Goal: Task Accomplishment & Management: Use online tool/utility

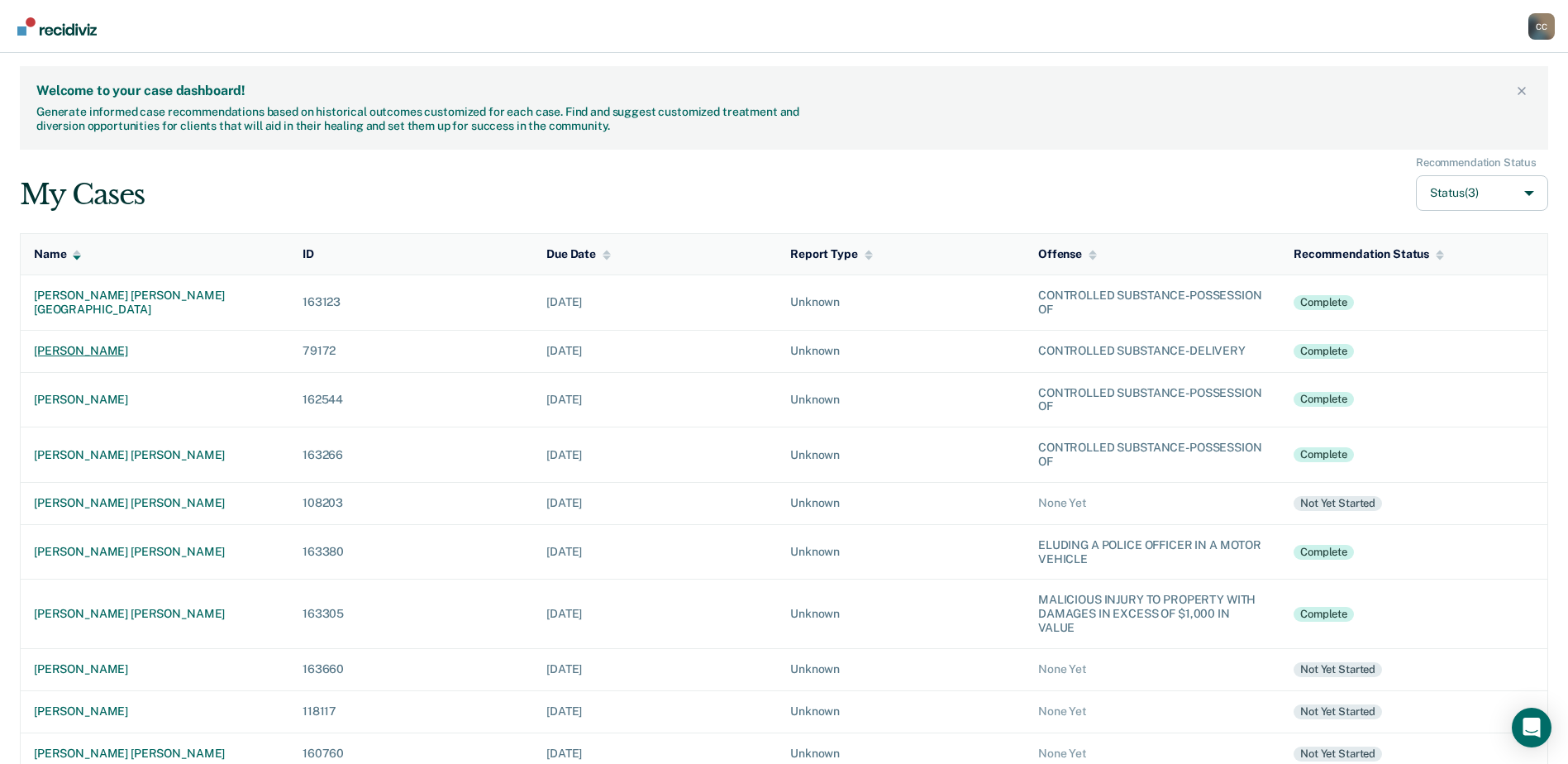
click at [77, 342] on td "[PERSON_NAME]" at bounding box center [156, 351] width 270 height 42
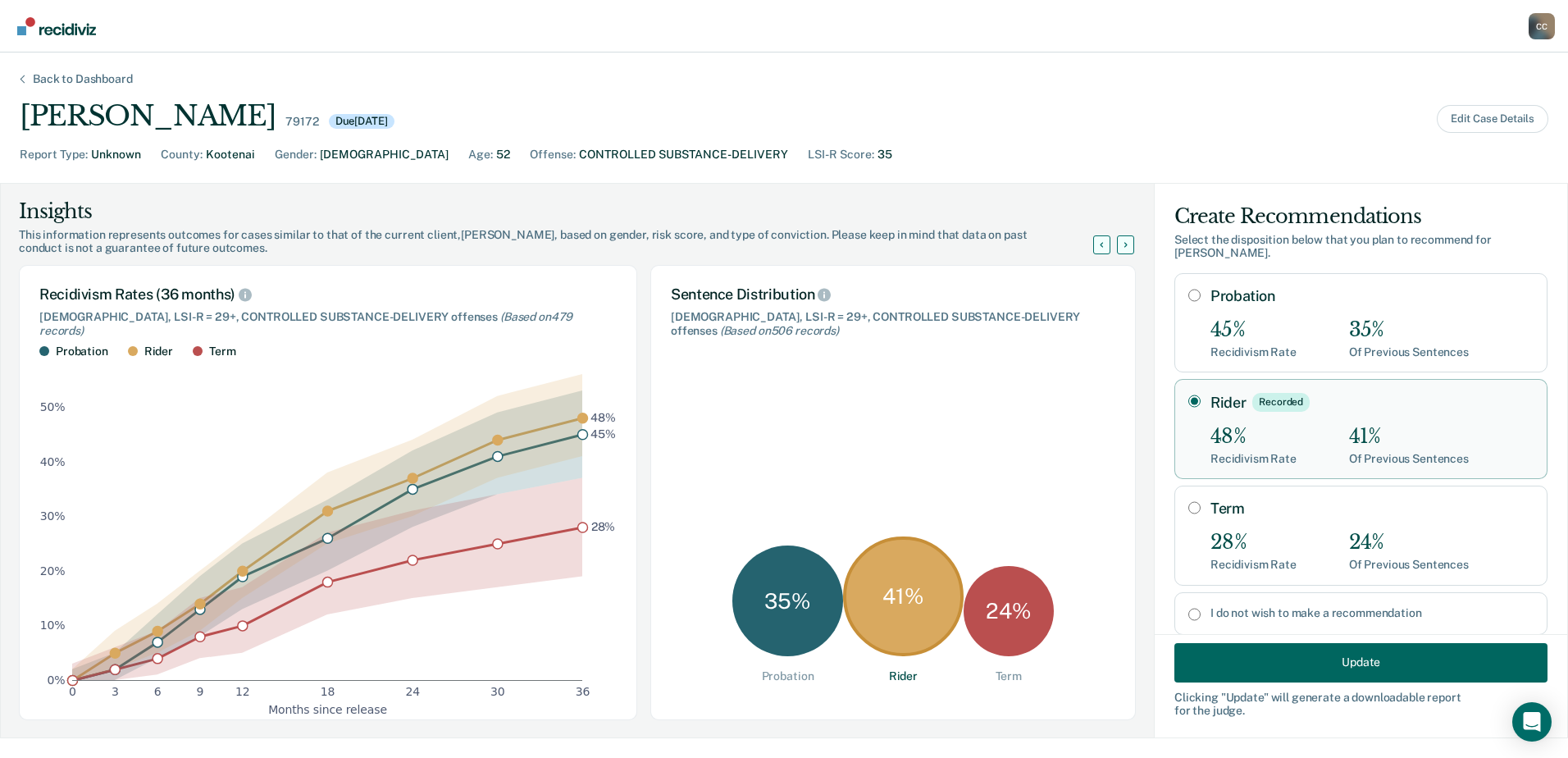
click at [1188, 288] on input "Probation" at bounding box center [1194, 295] width 12 height 13
radio input "true"
radio input "false"
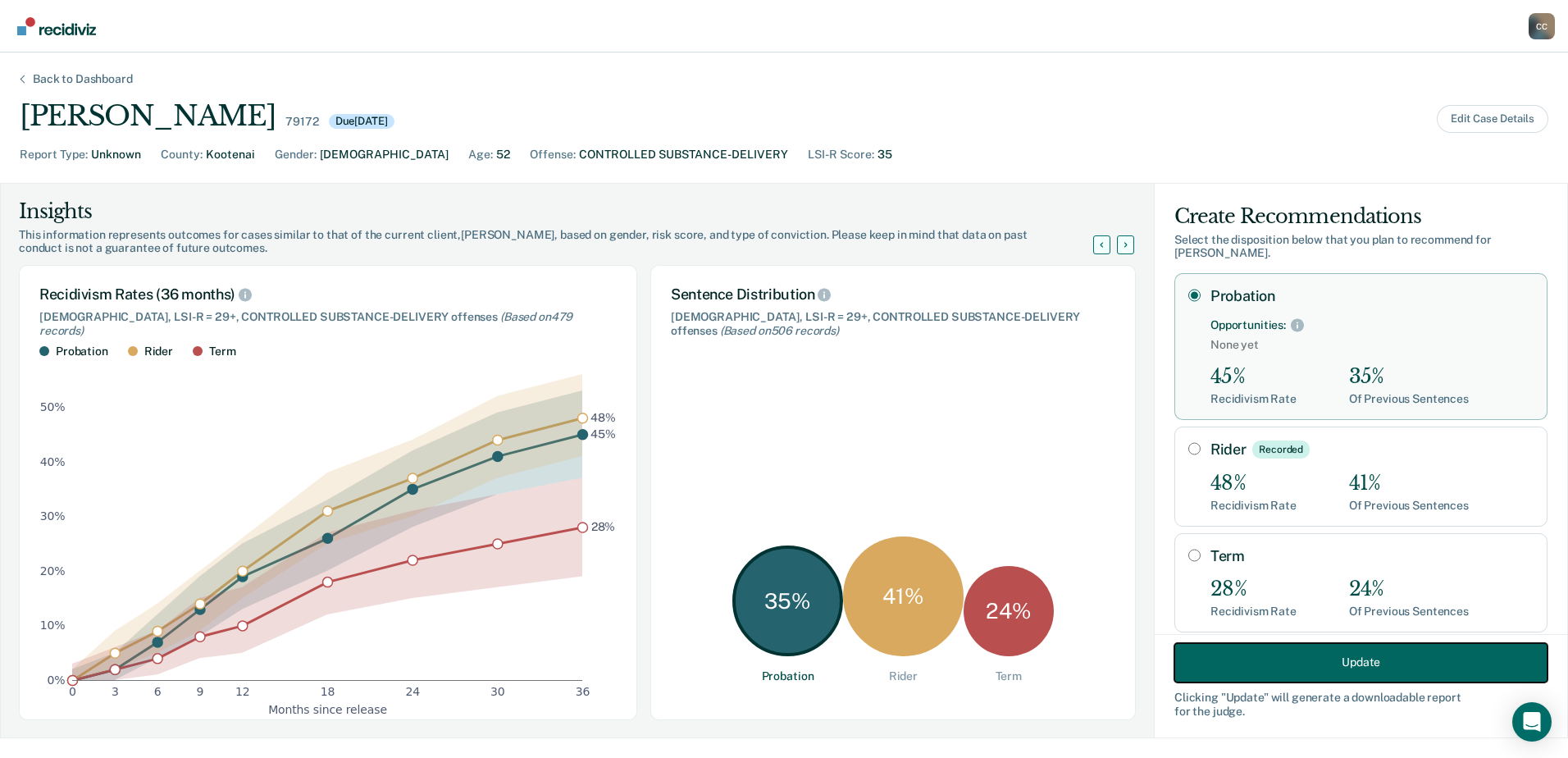
click at [1280, 670] on button "Update" at bounding box center [1361, 662] width 373 height 40
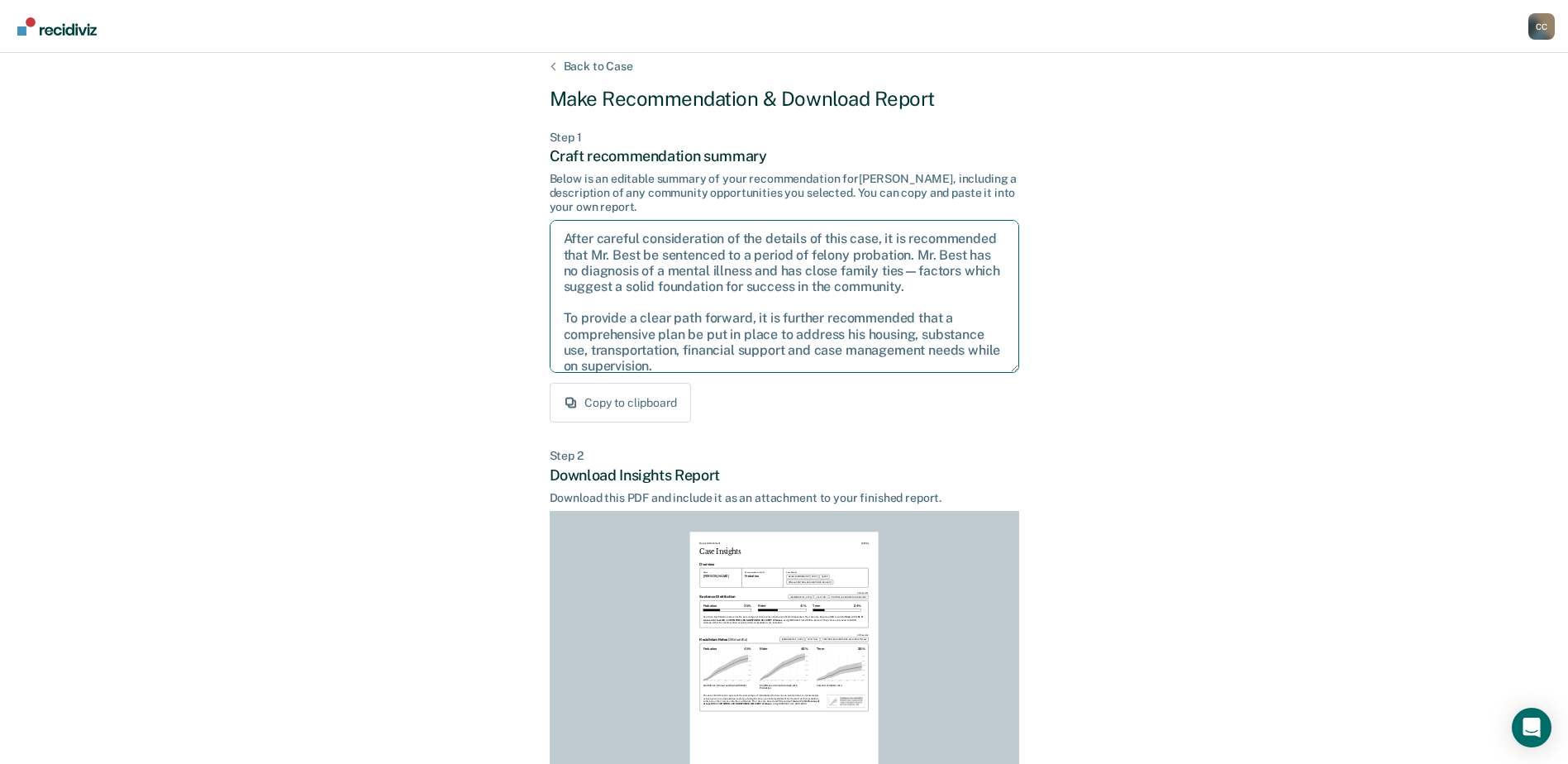
scroll to position [74, 0]
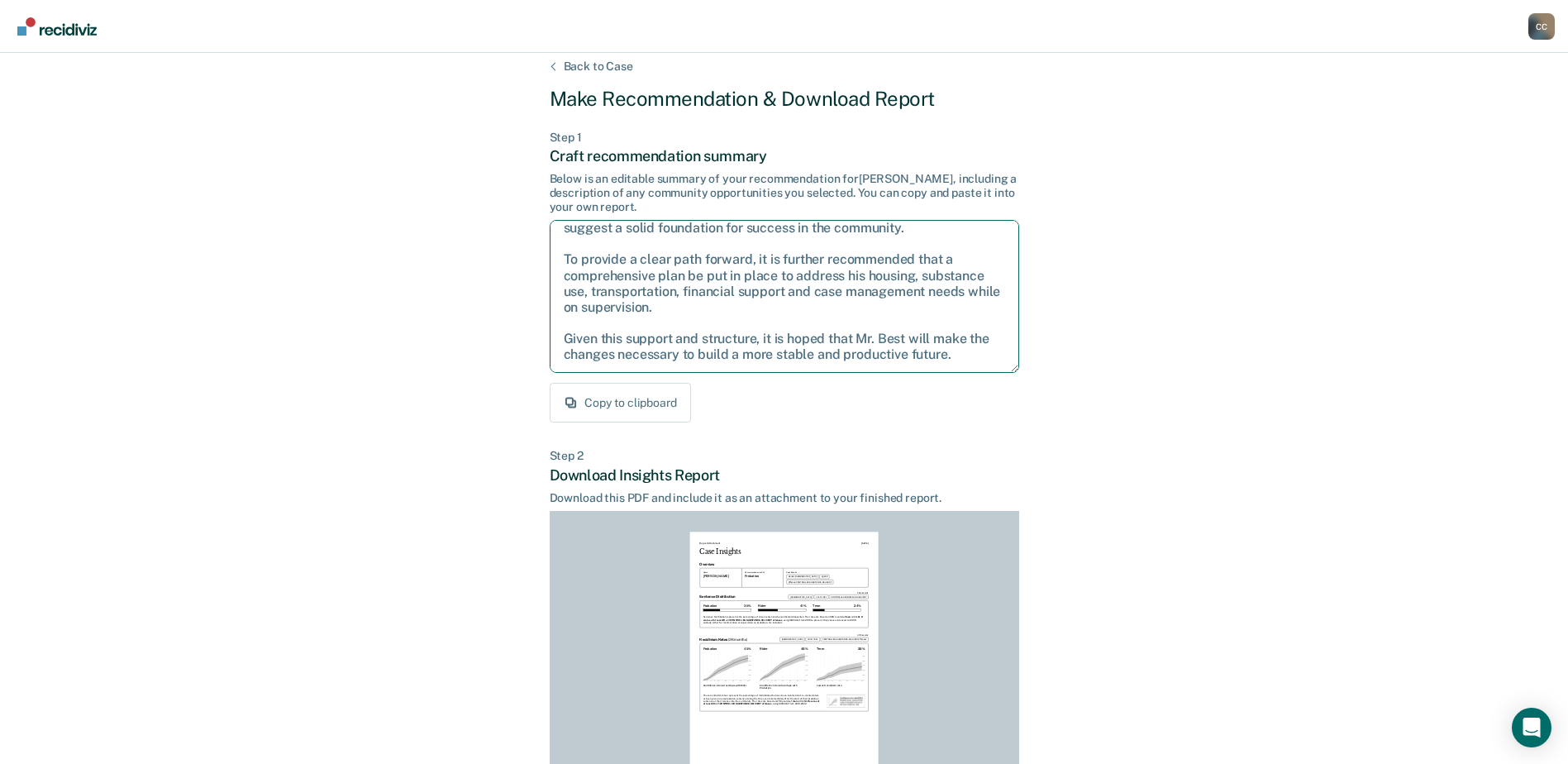
drag, startPoint x: 562, startPoint y: 234, endPoint x: 1031, endPoint y: 457, distance: 519.3
click at [1034, 463] on div "Back to Case Make Recommendation & Download Report Step 1 Craft recommendation …" at bounding box center [784, 485] width 1568 height 890
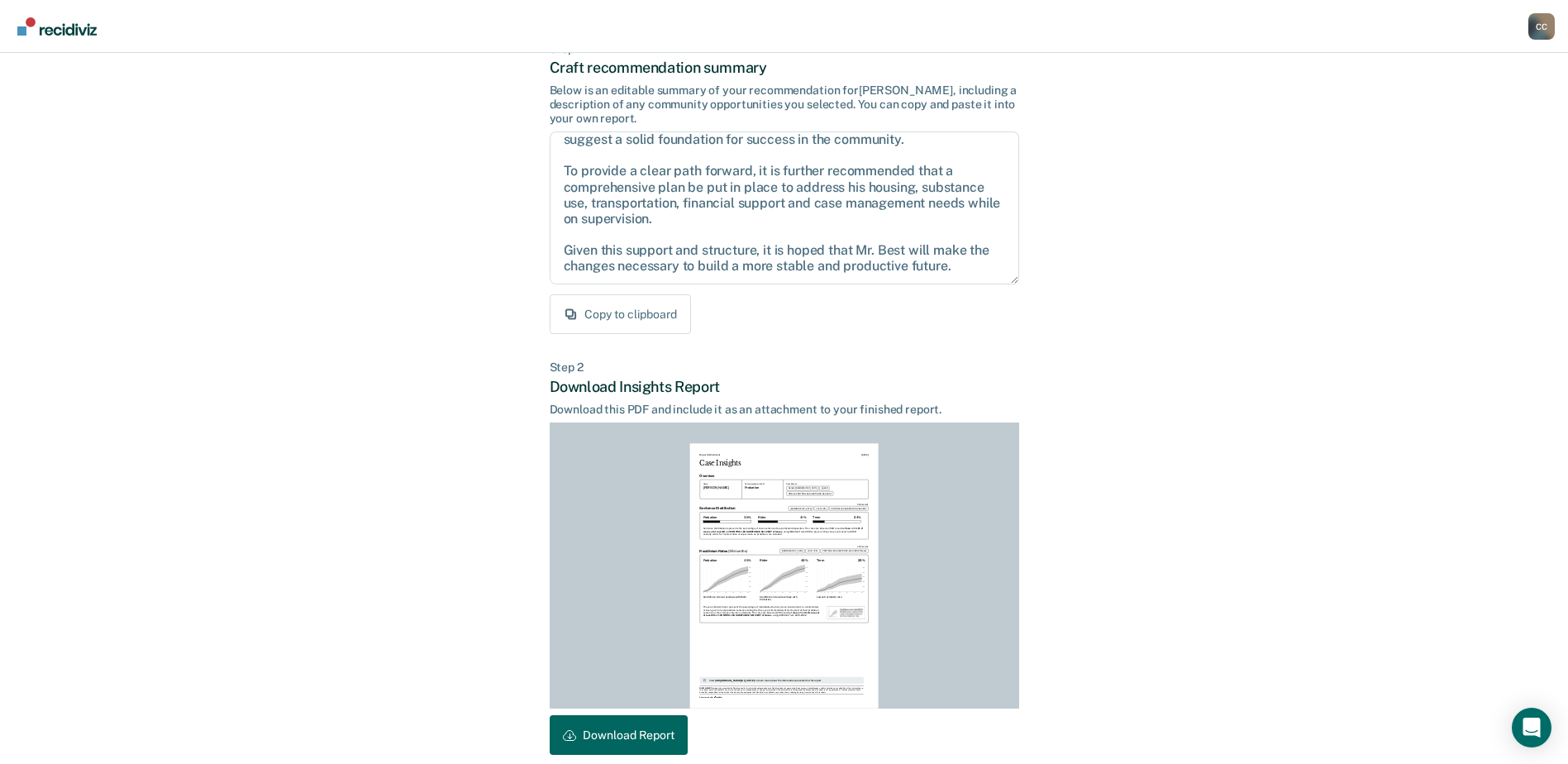
scroll to position [178, 0]
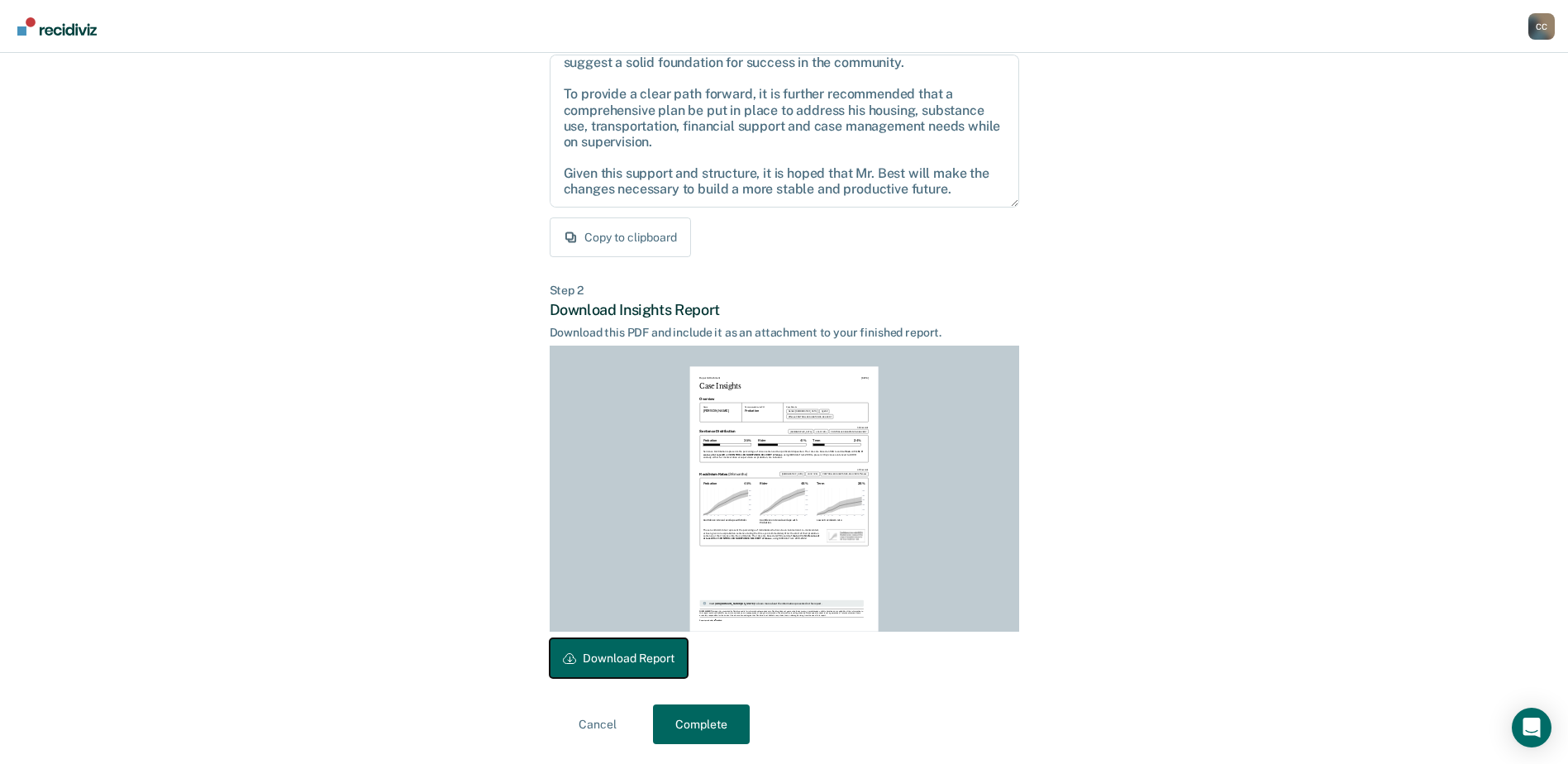
click at [600, 659] on button "Download Report" at bounding box center [619, 658] width 138 height 40
drag, startPoint x: 703, startPoint y: 721, endPoint x: 429, endPoint y: 609, distance: 296.0
click at [702, 719] on button "Complete" at bounding box center [701, 725] width 97 height 40
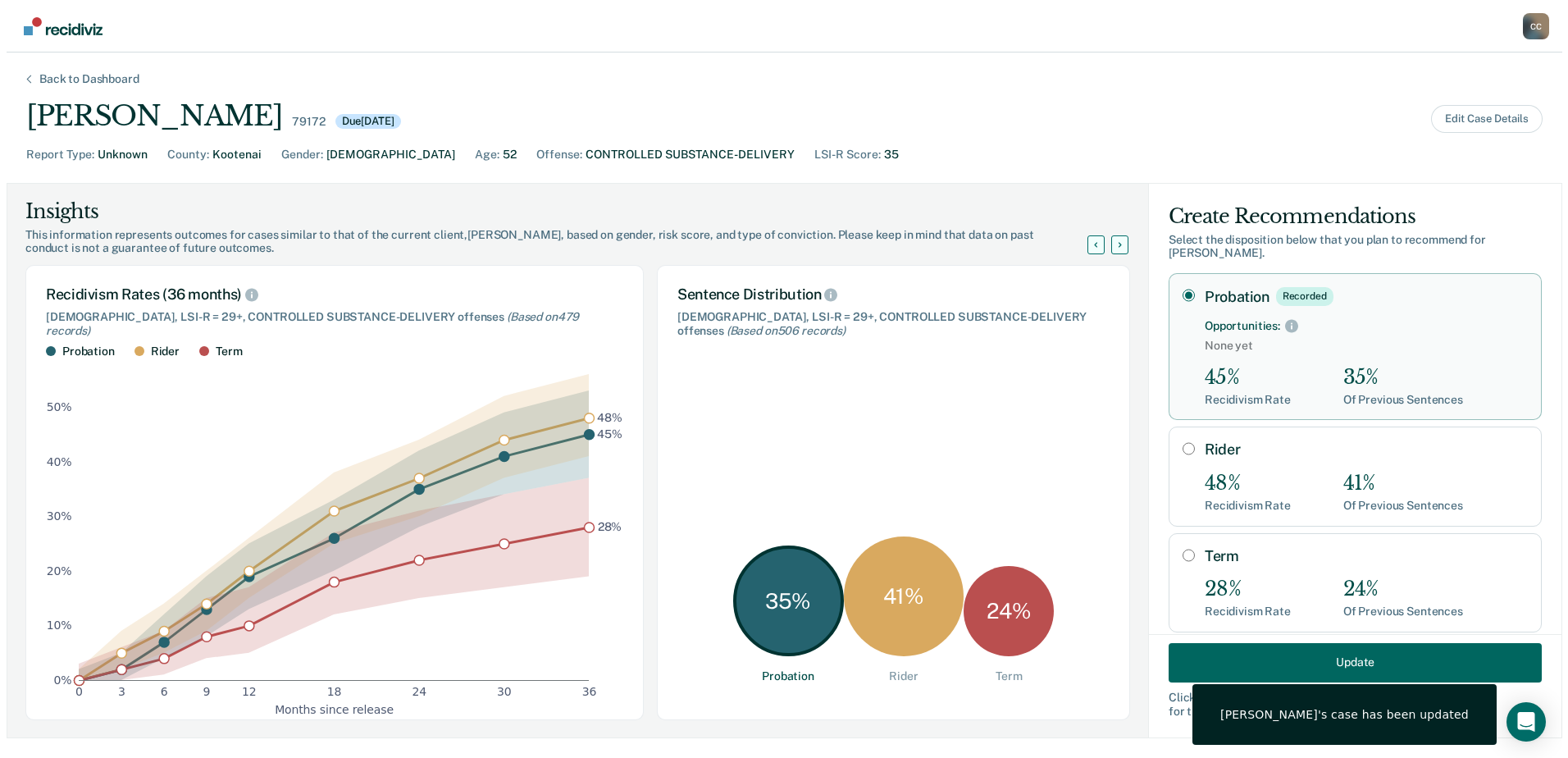
scroll to position [0, 0]
